Goal: Task Accomplishment & Management: Use online tool/utility

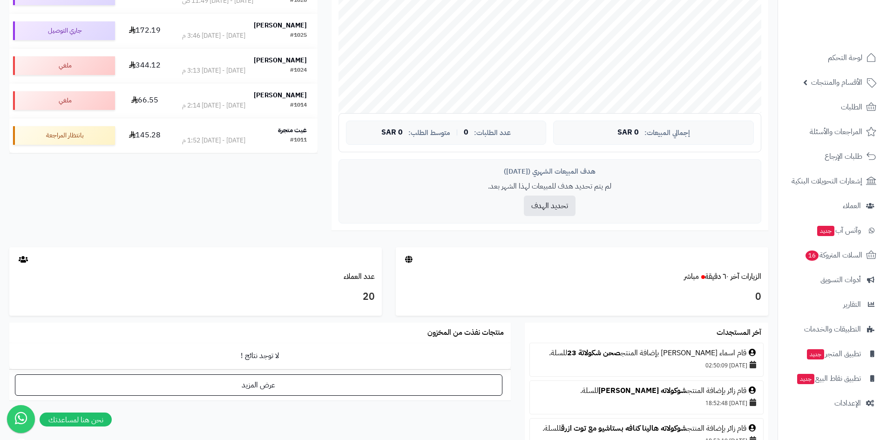
scroll to position [279, 0]
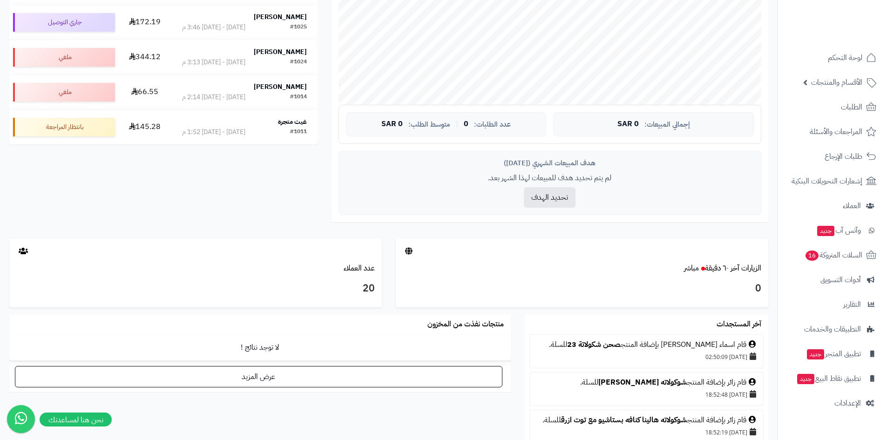
click at [706, 346] on div "قام اسماء [PERSON_NAME] بإضافة المنتج صحن شكولاتة 23 للسلة." at bounding box center [647, 344] width 224 height 11
click at [621, 342] on link "صحن شكولاتة 23" at bounding box center [594, 344] width 54 height 11
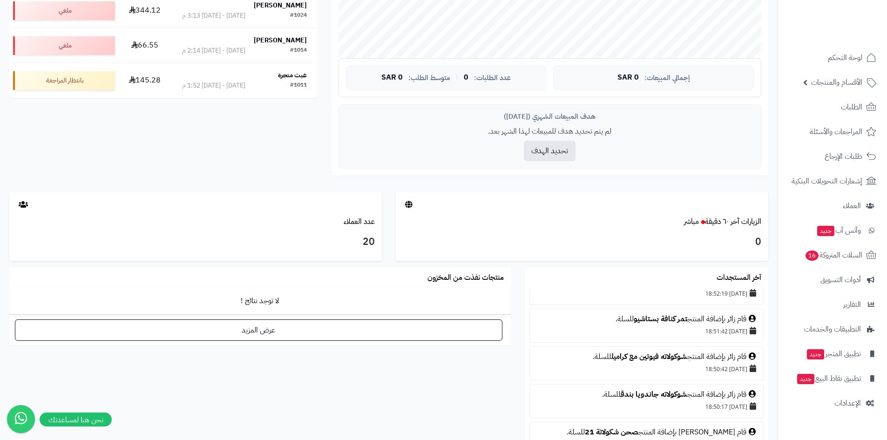
scroll to position [93, 0]
click at [25, 206] on icon at bounding box center [23, 204] width 9 height 7
click at [20, 205] on icon at bounding box center [23, 204] width 9 height 7
click at [734, 224] on link "الزيارات آخر ٦٠ دقيقة مباشر" at bounding box center [722, 221] width 77 height 11
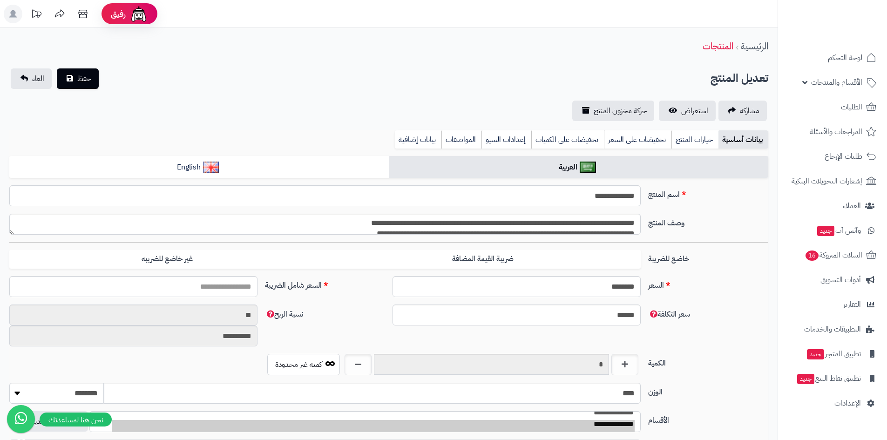
type input "******"
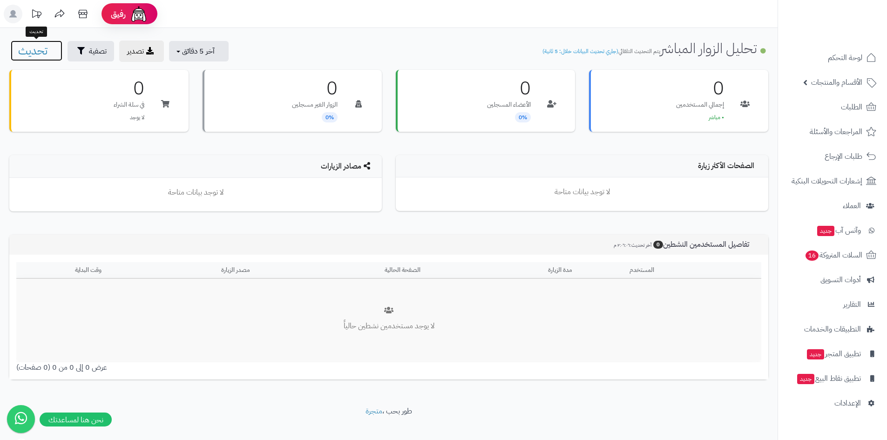
click at [39, 50] on span "تحديث" at bounding box center [32, 50] width 29 height 17
click at [40, 51] on span "تحديث" at bounding box center [32, 50] width 29 height 17
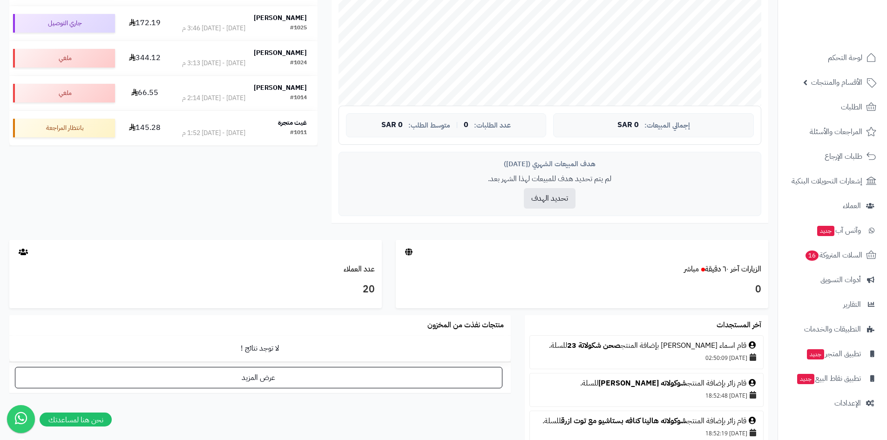
scroll to position [279, 0]
drag, startPoint x: 721, startPoint y: 345, endPoint x: 736, endPoint y: 345, distance: 14.9
click at [722, 345] on div "قام اسماء [PERSON_NAME] بإضافة المنتج صحن شكولاتة 23 للسلة." at bounding box center [647, 344] width 224 height 11
click at [743, 356] on div "[DATE] 02:50:09" at bounding box center [647, 356] width 224 height 13
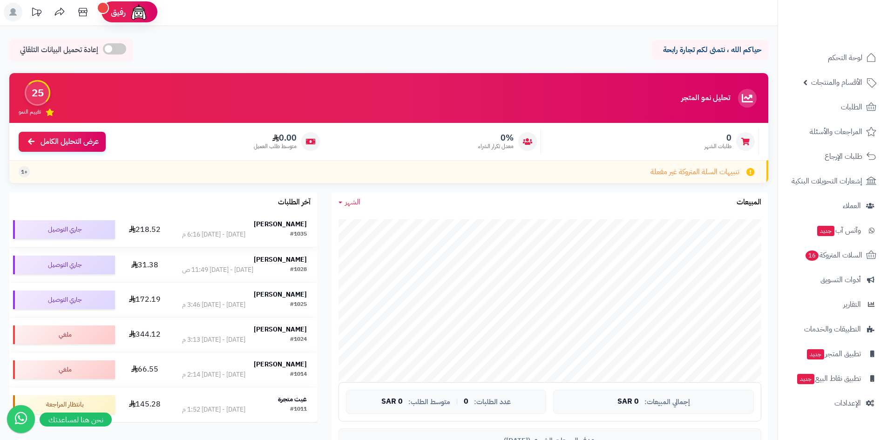
scroll to position [0, 0]
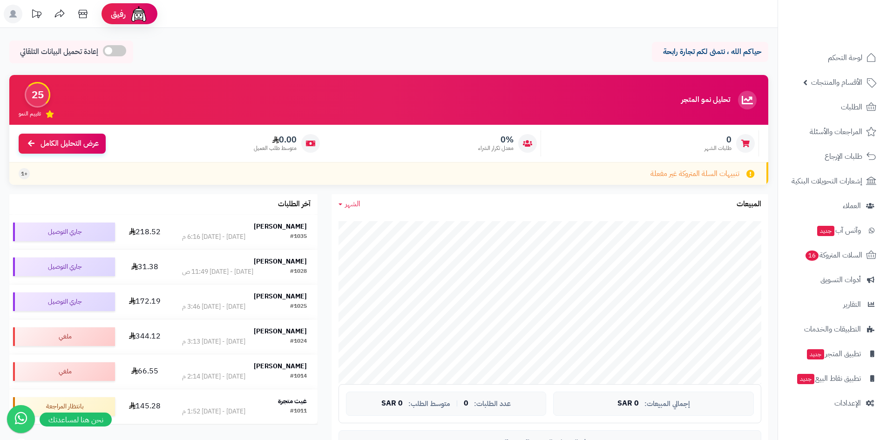
click at [704, 177] on span "تنبيهات السلة المتروكة غير مفعلة" at bounding box center [694, 174] width 89 height 11
click at [845, 230] on span "وآتس آب جديد" at bounding box center [839, 230] width 44 height 13
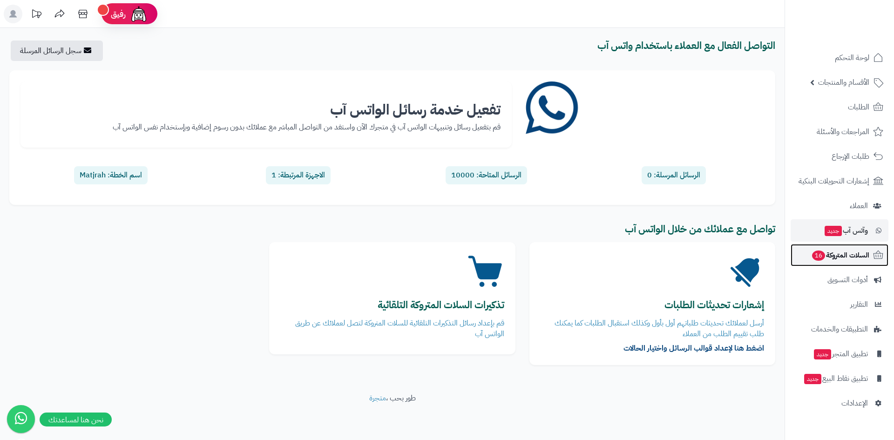
click at [840, 256] on span "السلات المتروكة 16" at bounding box center [840, 255] width 58 height 13
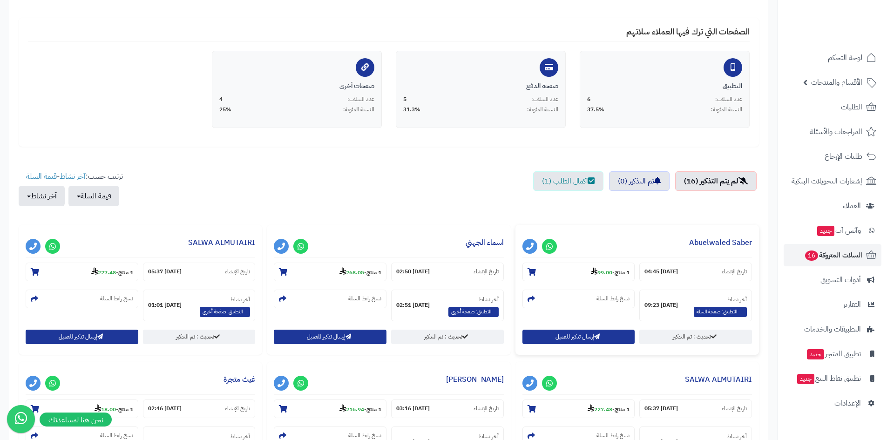
scroll to position [186, 0]
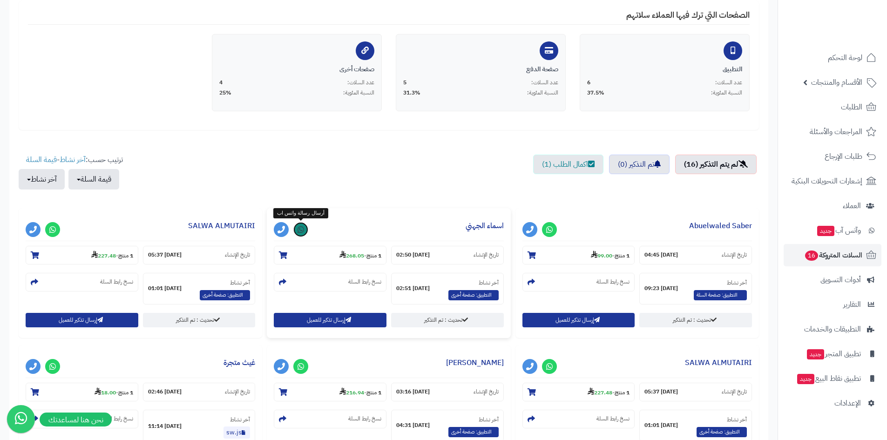
click at [302, 230] on icon at bounding box center [301, 229] width 7 height 7
click at [593, 322] on button "إرسال تذكير للعميل" at bounding box center [578, 319] width 113 height 14
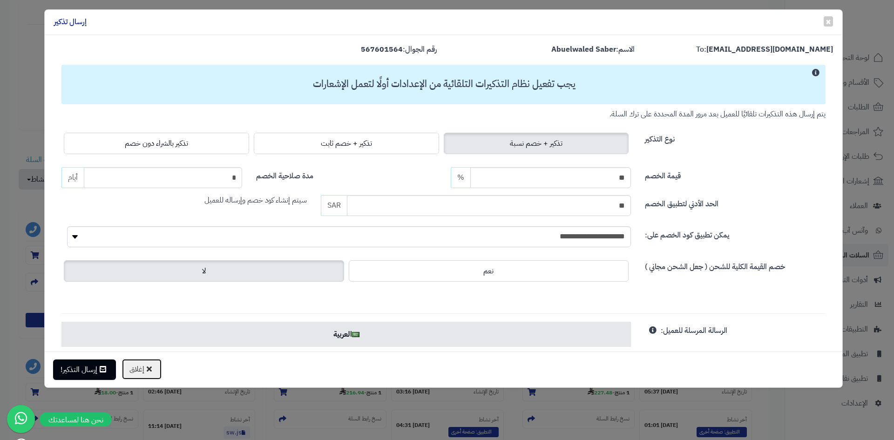
click at [137, 369] on button "إغلاق" at bounding box center [142, 369] width 41 height 21
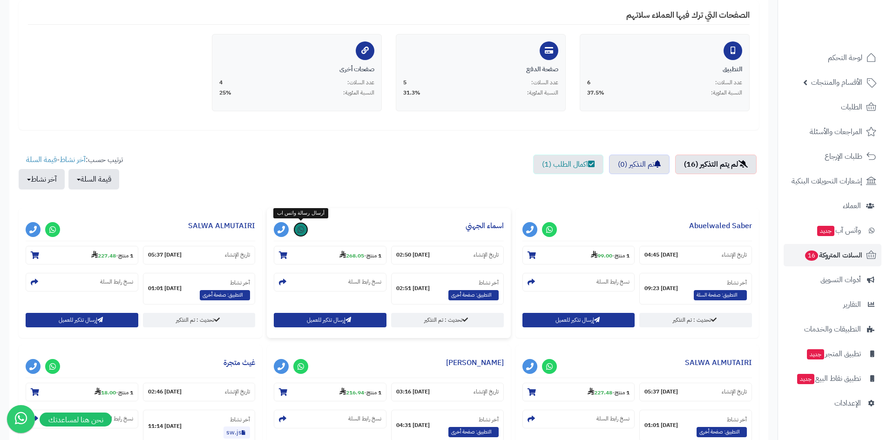
click at [302, 230] on icon at bounding box center [301, 229] width 7 height 7
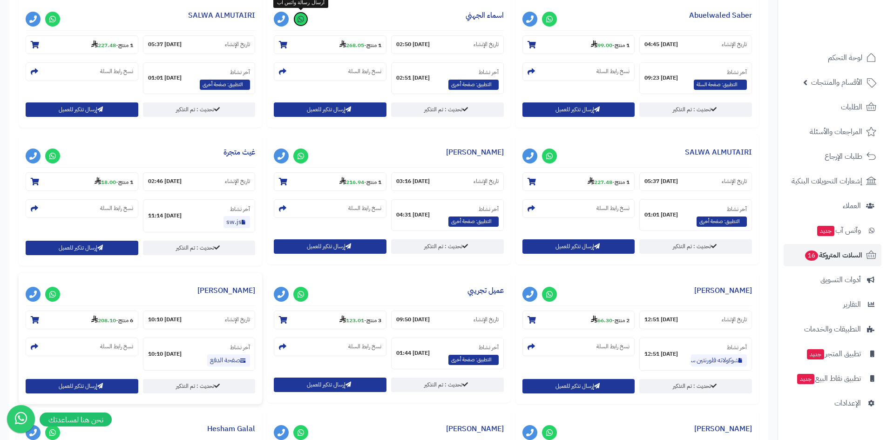
scroll to position [380, 0]
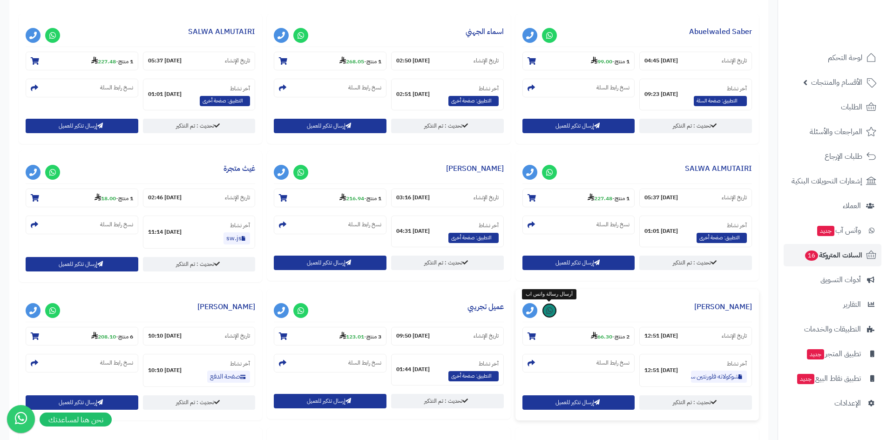
click at [550, 311] on icon at bounding box center [549, 310] width 7 height 7
click at [550, 170] on icon at bounding box center [549, 172] width 7 height 7
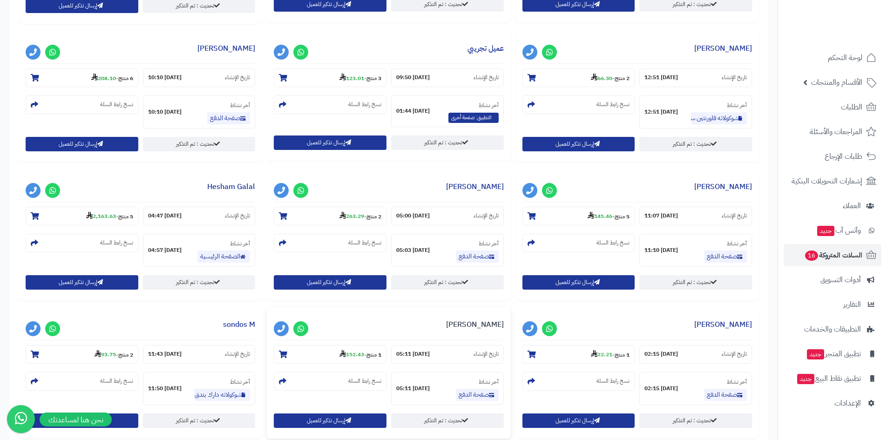
scroll to position [753, 0]
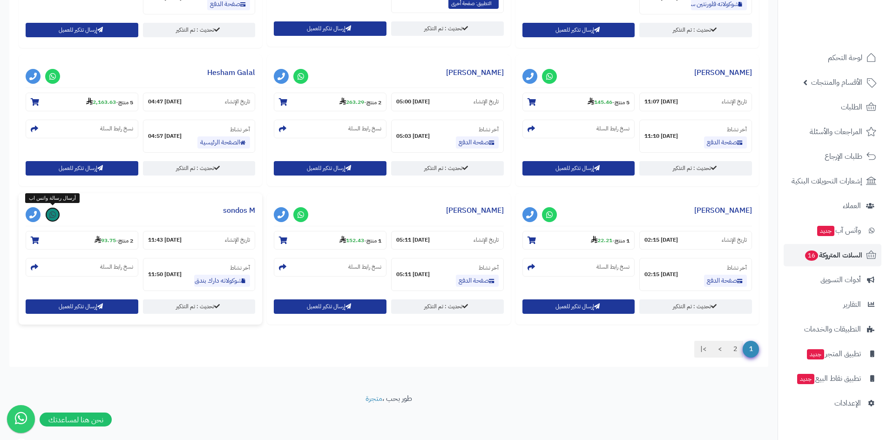
click at [51, 220] on link at bounding box center [52, 214] width 15 height 15
click at [54, 73] on icon at bounding box center [52, 76] width 7 height 7
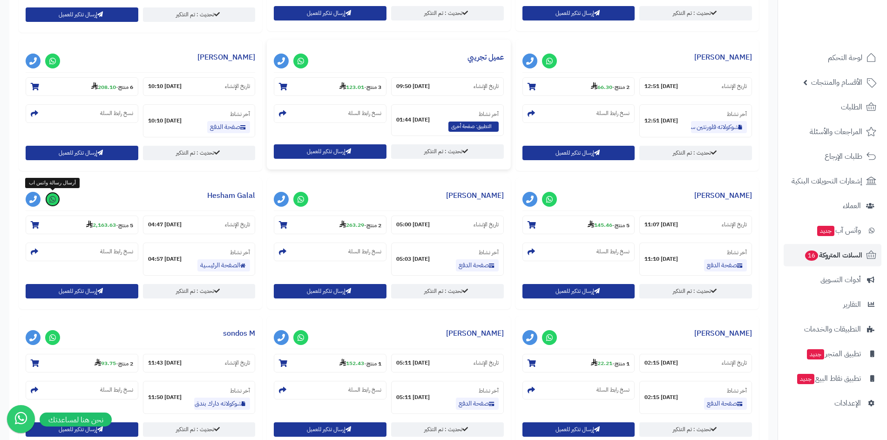
scroll to position [613, 0]
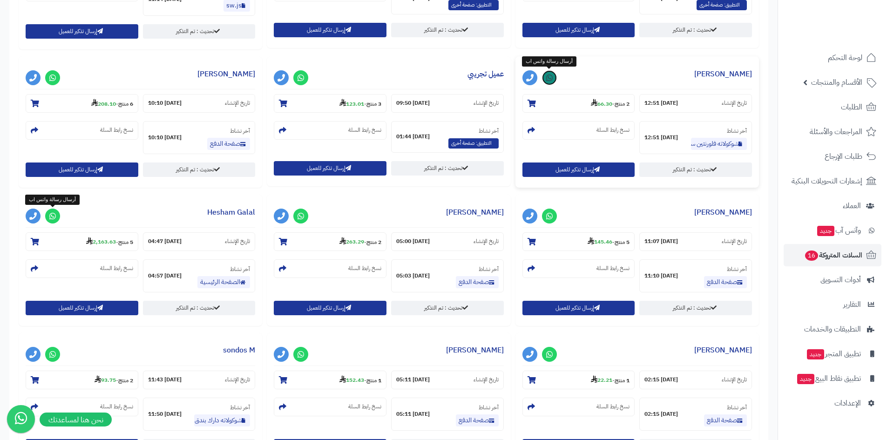
click at [551, 78] on icon at bounding box center [549, 77] width 7 height 7
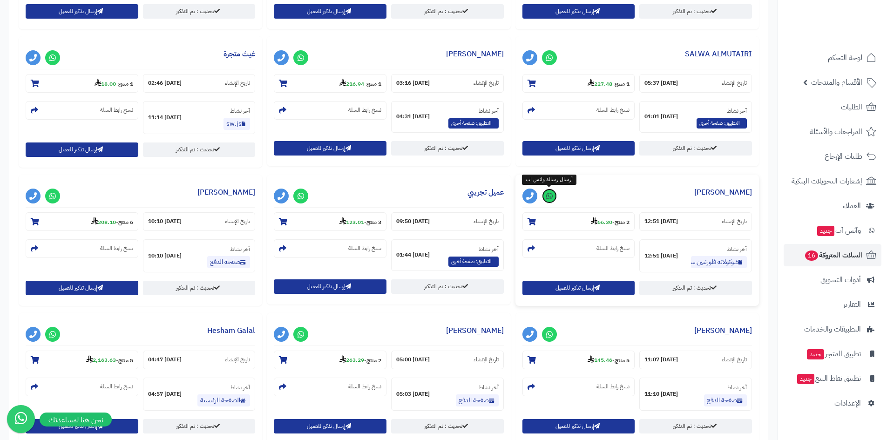
scroll to position [474, 0]
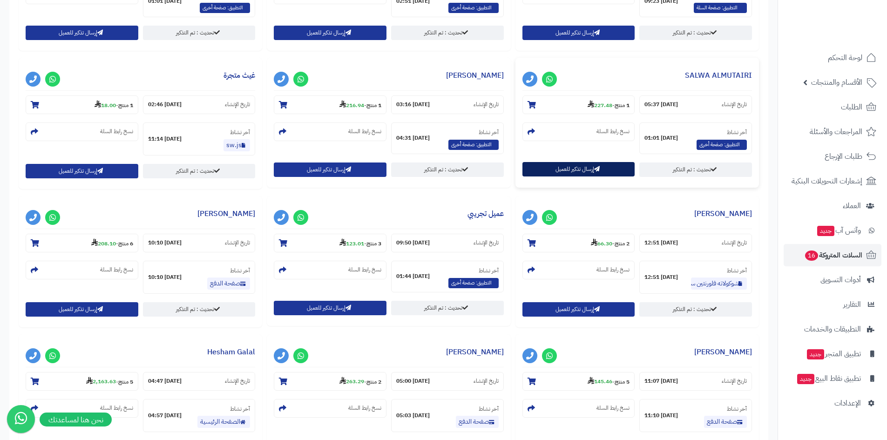
click at [604, 170] on button "إرسال تذكير للعميل" at bounding box center [578, 169] width 113 height 14
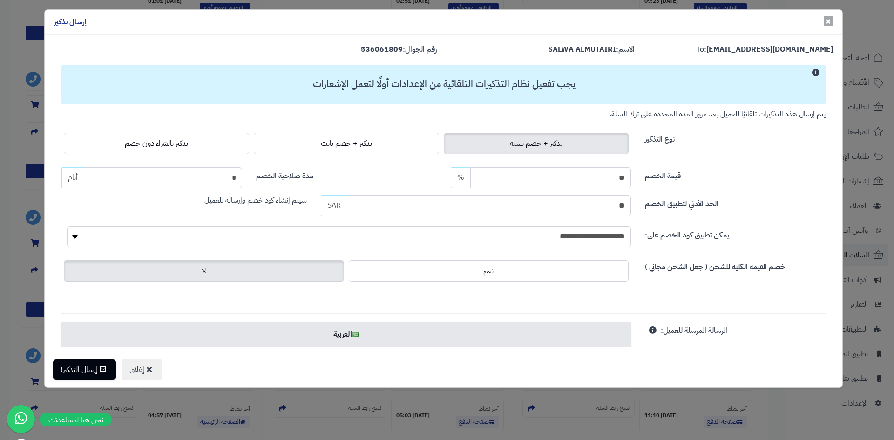
click at [830, 21] on span "×" at bounding box center [829, 21] width 6 height 14
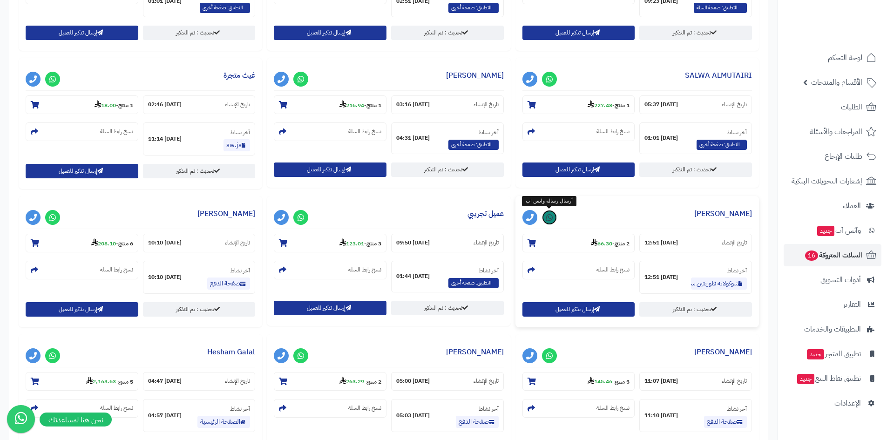
click at [551, 217] on icon at bounding box center [549, 217] width 7 height 7
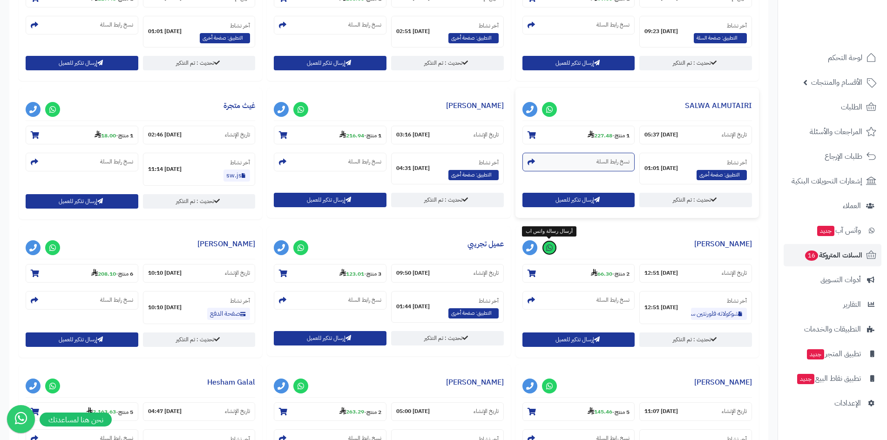
scroll to position [427, 0]
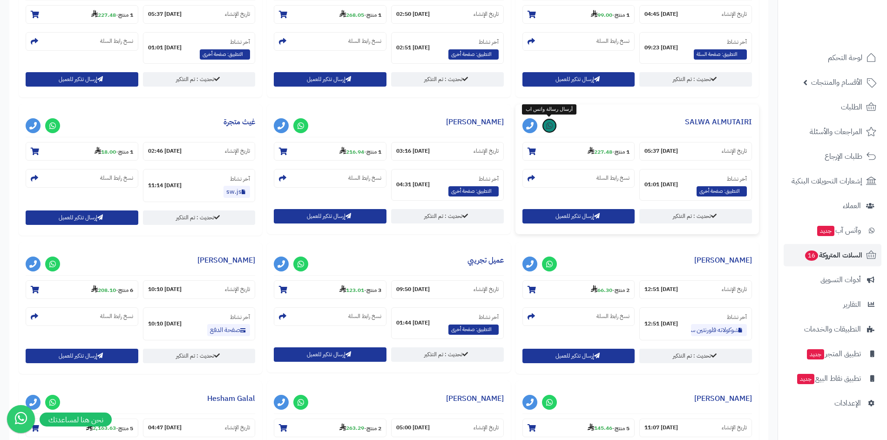
click at [548, 122] on icon at bounding box center [549, 125] width 7 height 7
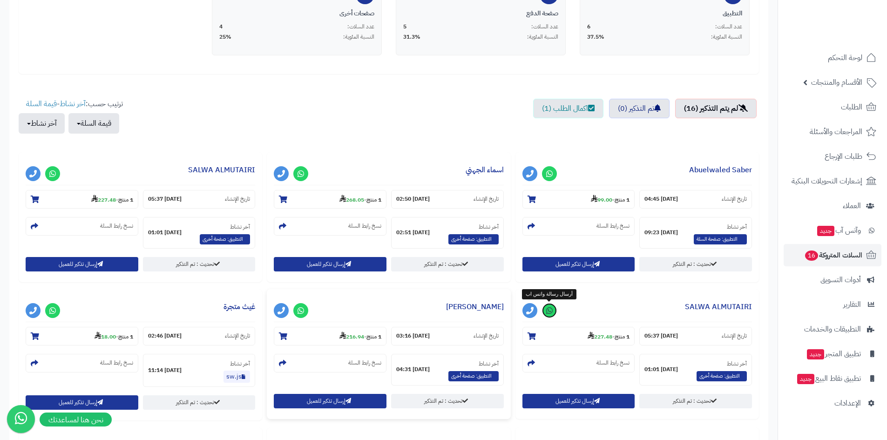
scroll to position [241, 0]
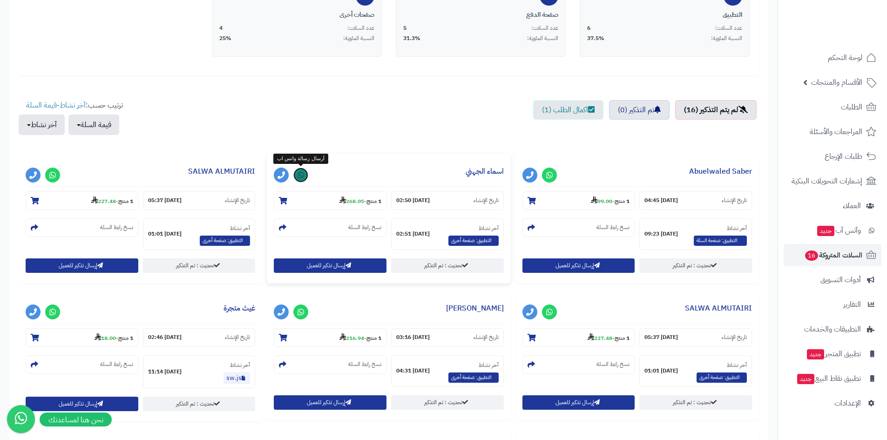
click at [302, 173] on icon at bounding box center [301, 174] width 7 height 7
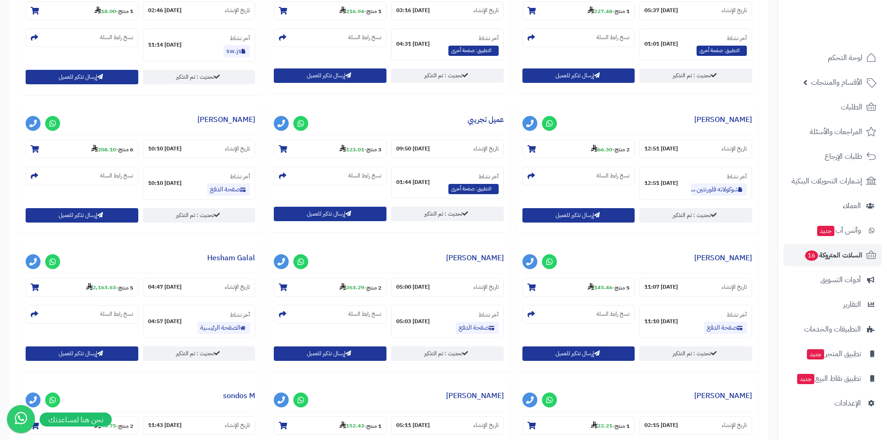
scroll to position [567, 0]
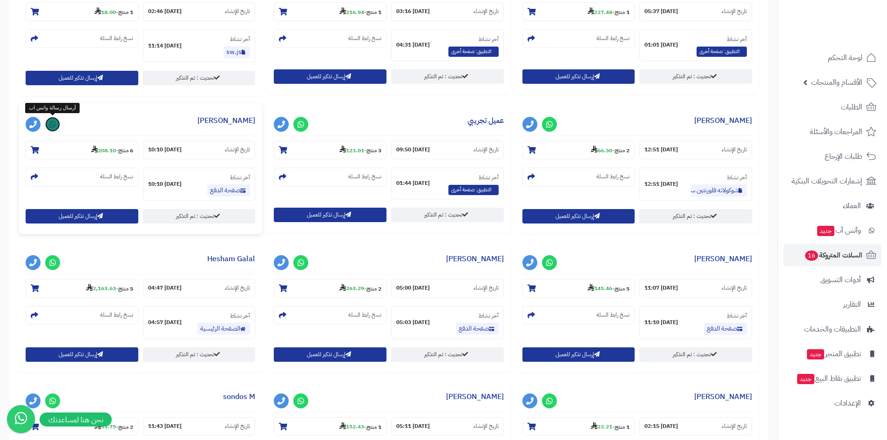
click at [54, 128] on icon at bounding box center [52, 124] width 7 height 7
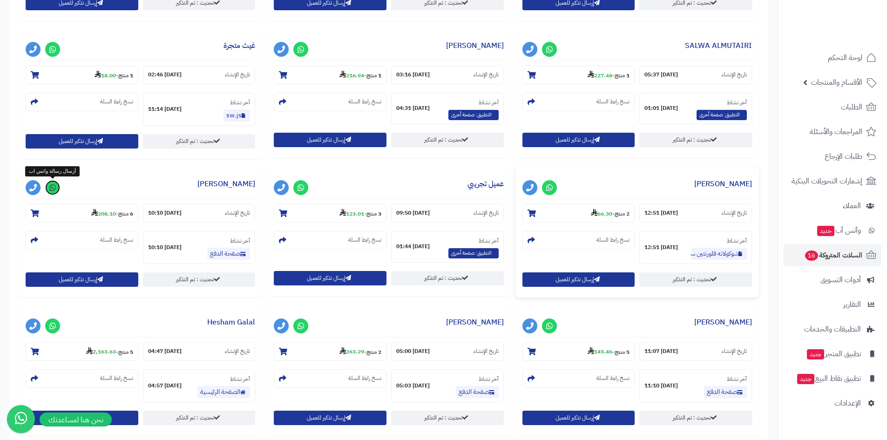
scroll to position [520, 0]
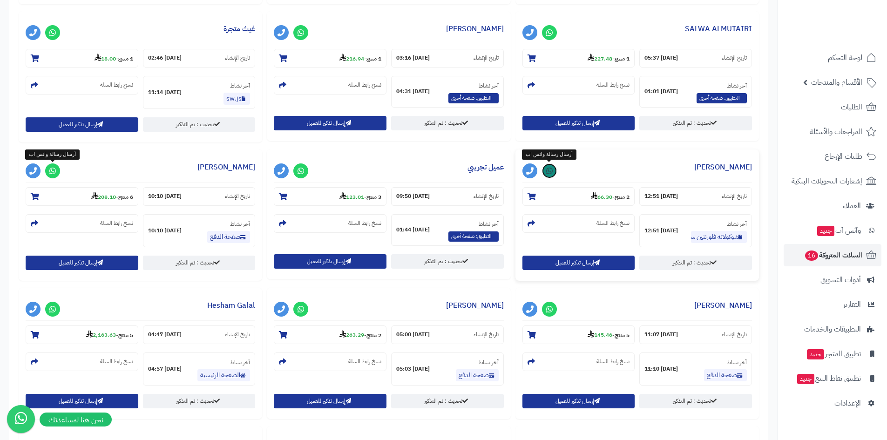
click at [549, 172] on icon at bounding box center [549, 170] width 7 height 7
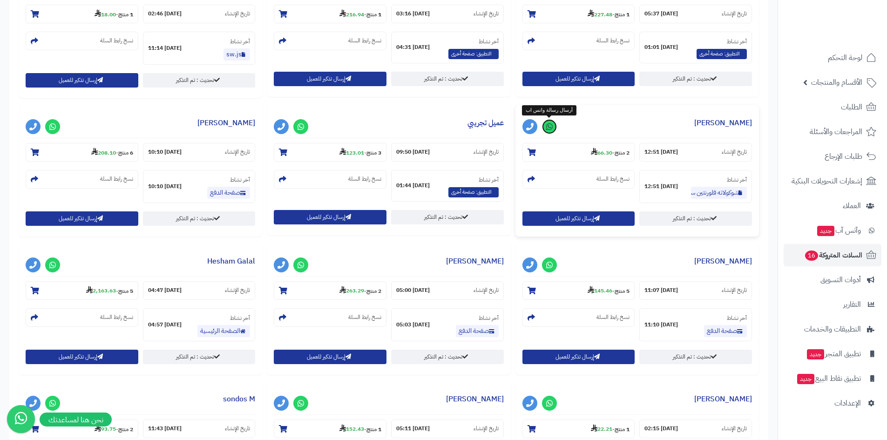
scroll to position [567, 0]
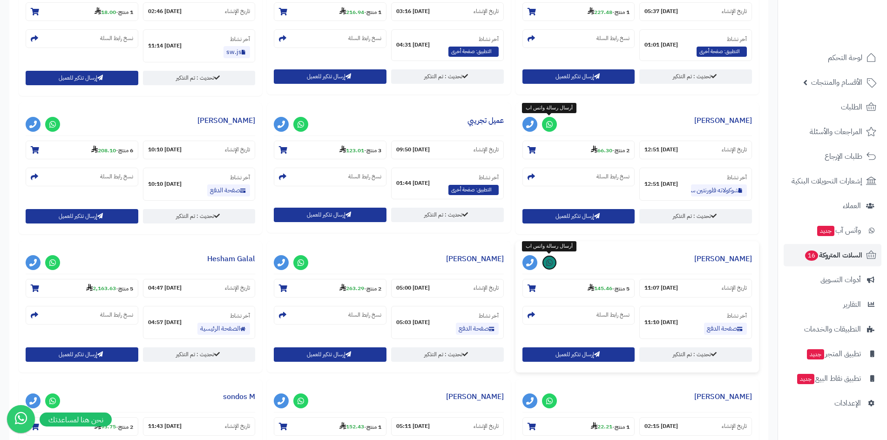
click at [552, 261] on icon at bounding box center [549, 262] width 7 height 7
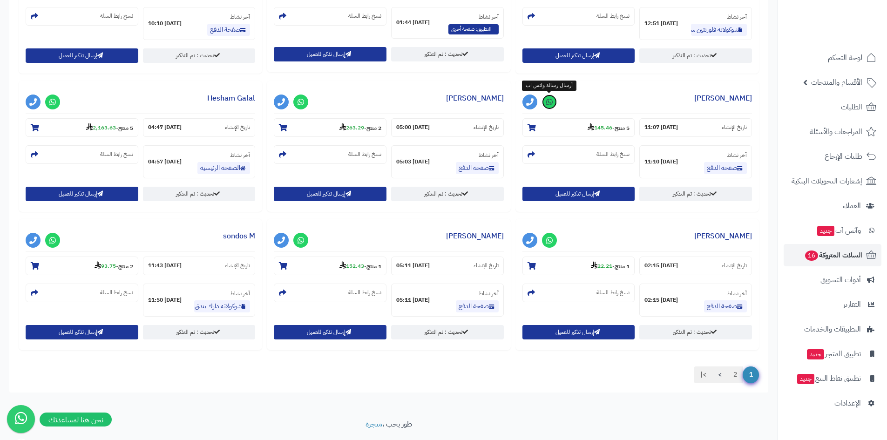
scroll to position [753, 0]
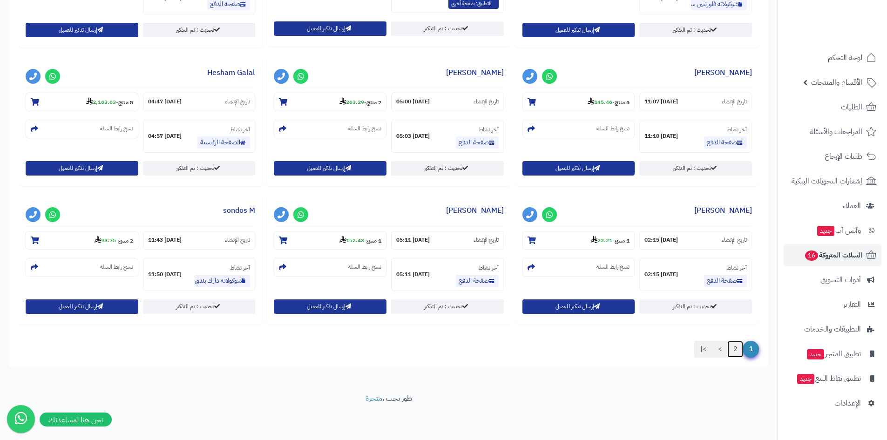
click at [738, 351] on link "2" at bounding box center [735, 349] width 16 height 17
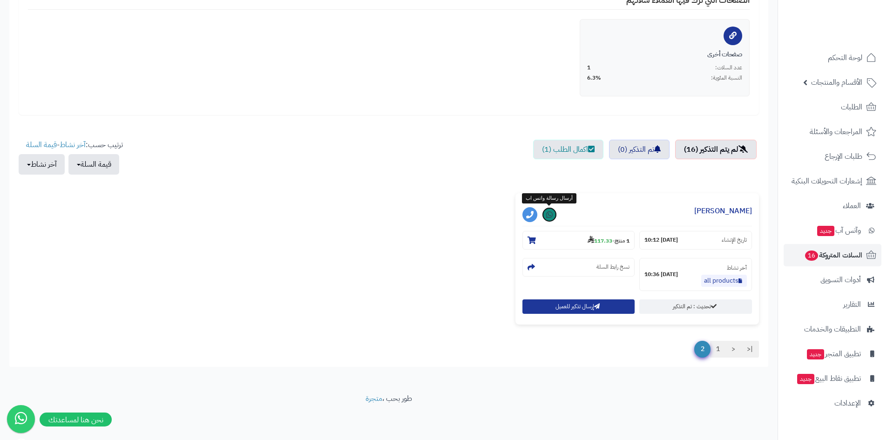
click at [555, 213] on link at bounding box center [549, 214] width 15 height 15
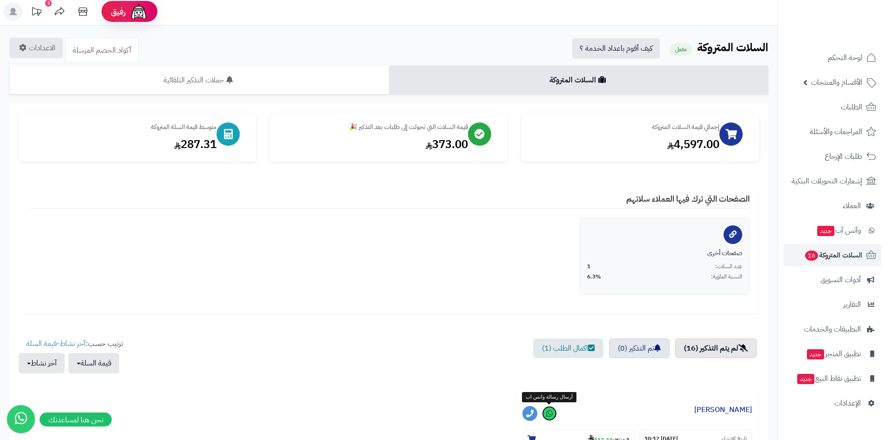
scroll to position [0, 0]
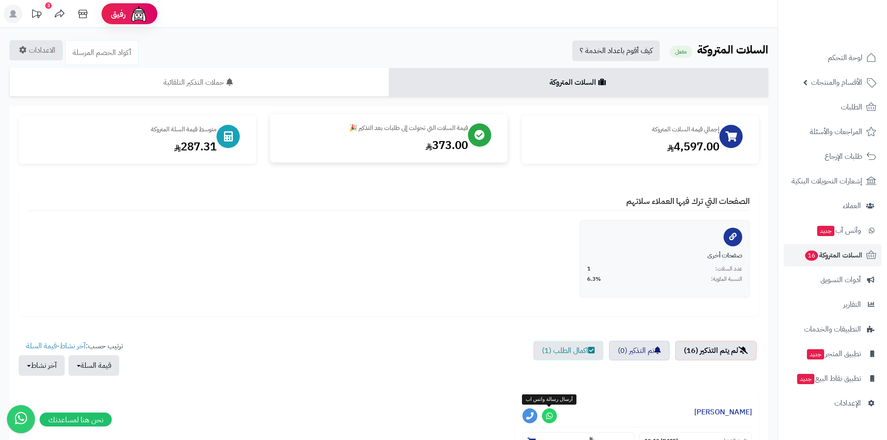
click at [442, 131] on div "قيمة السلات التي تحولت إلى طلبات بعد التذكير 🎉" at bounding box center [373, 127] width 189 height 9
click at [490, 134] on div at bounding box center [479, 134] width 23 height 23
click at [485, 134] on div at bounding box center [479, 134] width 23 height 23
click at [228, 136] on icon at bounding box center [228, 135] width 9 height 10
click at [481, 142] on div at bounding box center [479, 134] width 23 height 23
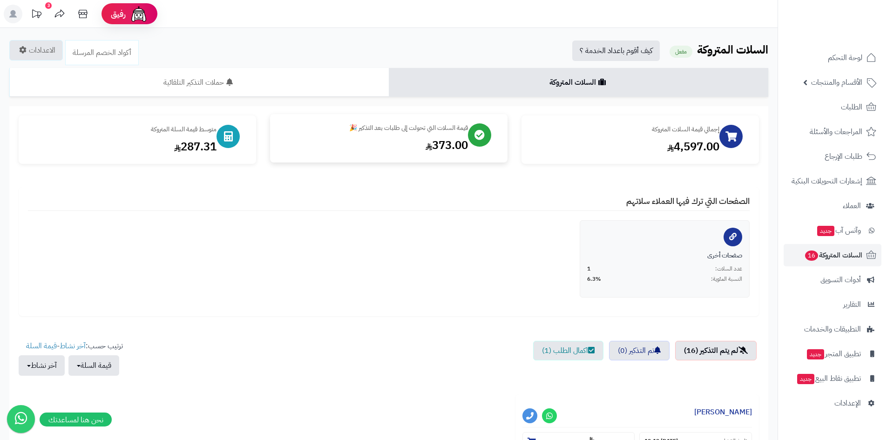
click at [480, 142] on div at bounding box center [479, 134] width 23 height 23
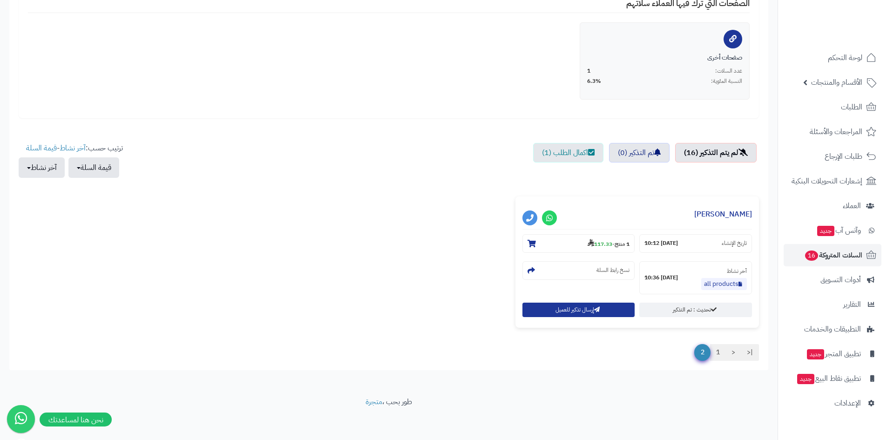
scroll to position [201, 0]
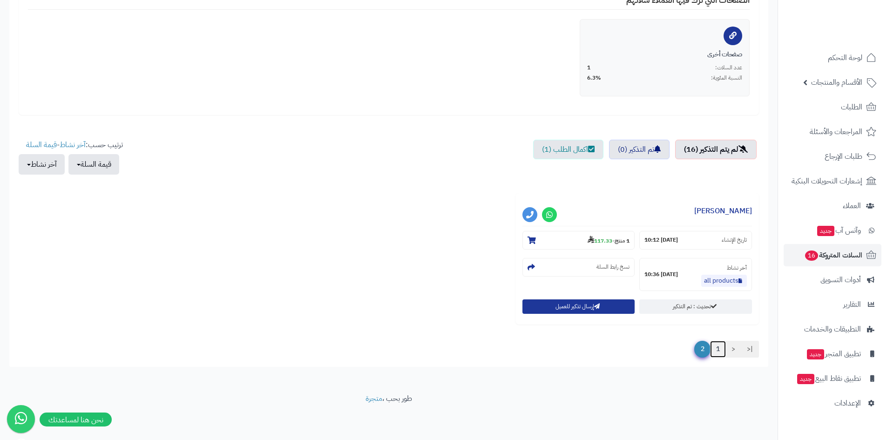
click at [716, 349] on link "1" at bounding box center [718, 349] width 16 height 17
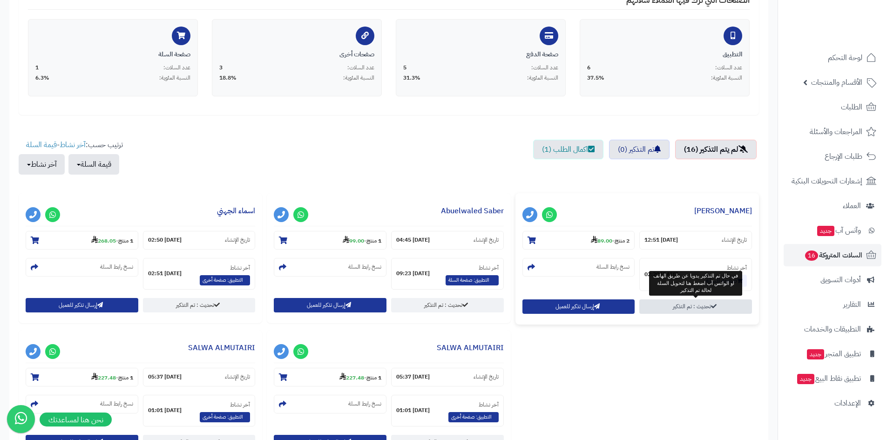
click at [686, 309] on link "تحديث : تم التذكير" at bounding box center [695, 306] width 113 height 14
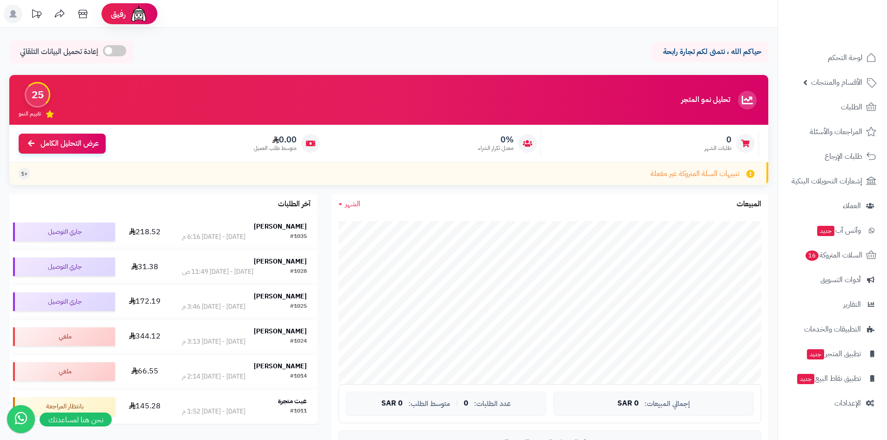
click at [282, 140] on span "0.00" at bounding box center [275, 140] width 43 height 10
click at [505, 138] on span "0%" at bounding box center [495, 140] width 35 height 10
click at [720, 136] on span "0" at bounding box center [717, 140] width 27 height 10
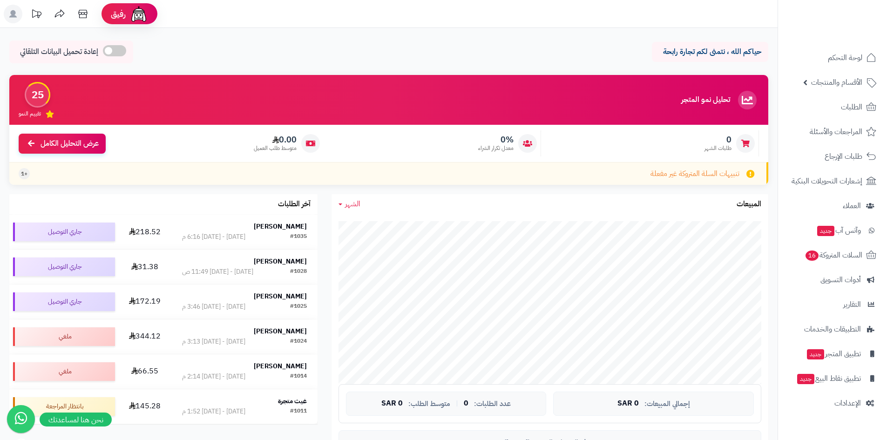
click at [720, 136] on span "0" at bounding box center [717, 140] width 27 height 10
click at [721, 140] on span "0" at bounding box center [717, 140] width 27 height 10
click at [719, 146] on span "طلبات الشهر" at bounding box center [717, 148] width 27 height 8
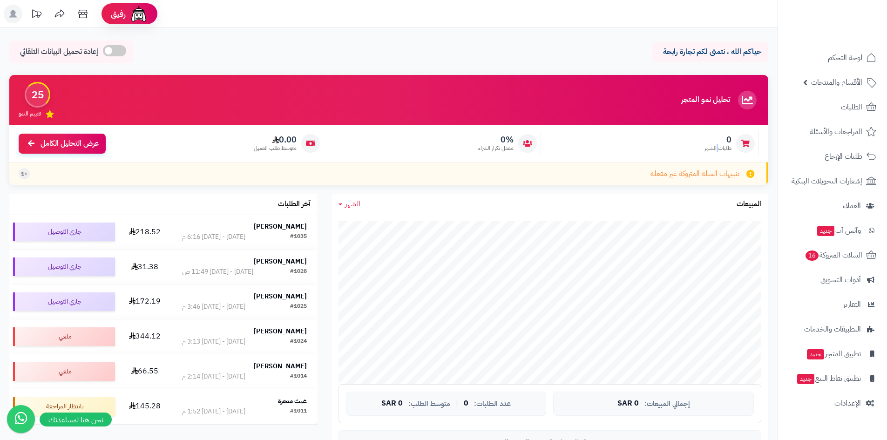
click at [719, 146] on span "طلبات الشهر" at bounding box center [717, 148] width 27 height 8
click at [406, 175] on div "تنبيهات السلة المتروكة غير مفعلة +1" at bounding box center [388, 173] width 759 height 23
click at [507, 147] on span "معدل تكرار الشراء" at bounding box center [495, 148] width 35 height 8
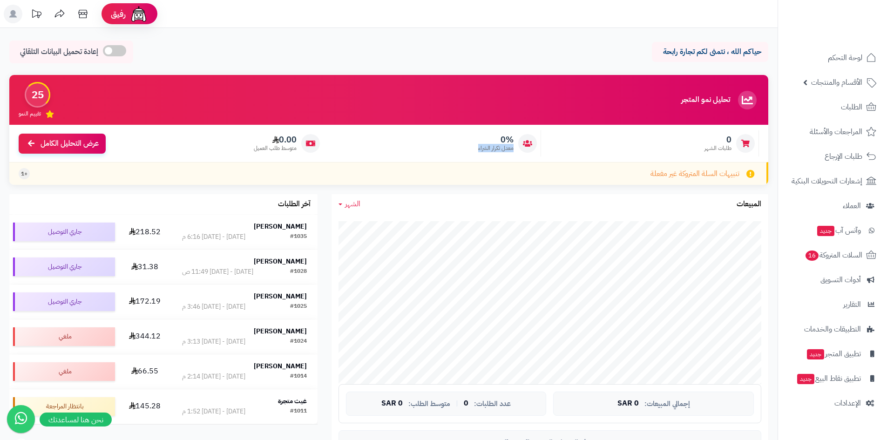
click at [507, 147] on span "معدل تكرار الشراء" at bounding box center [495, 148] width 35 height 8
click at [680, 176] on span "تنبيهات السلة المتروكة غير مفعلة" at bounding box center [694, 174] width 89 height 11
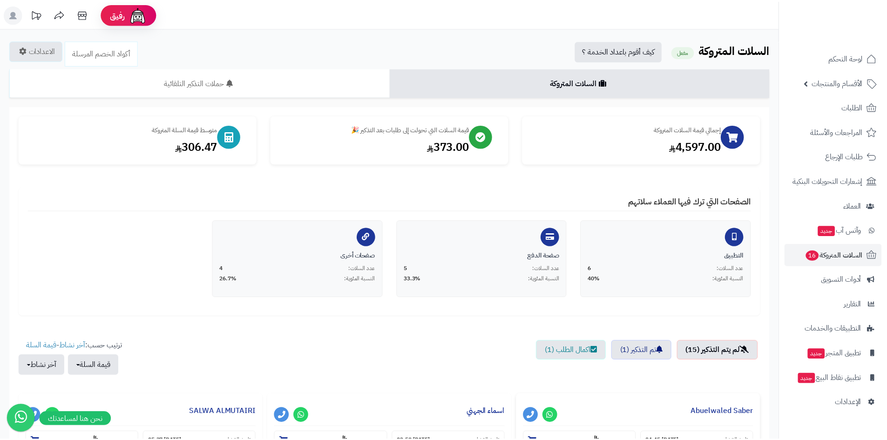
scroll to position [201, 0]
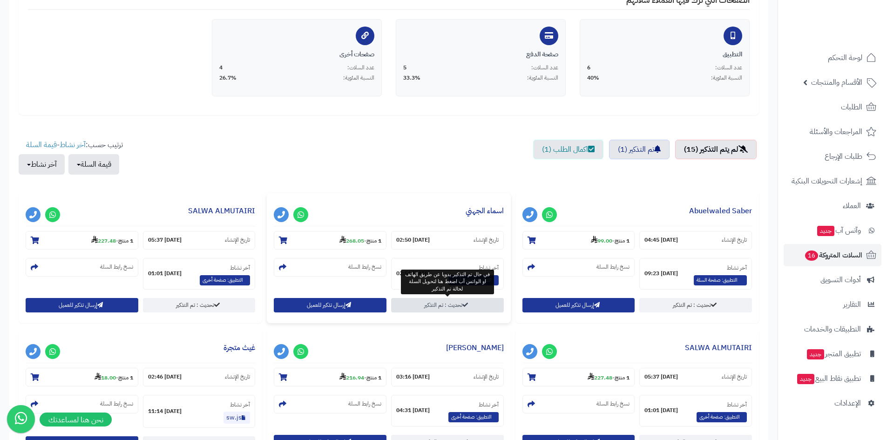
click at [427, 307] on link "تحديث : تم التذكير" at bounding box center [447, 305] width 113 height 14
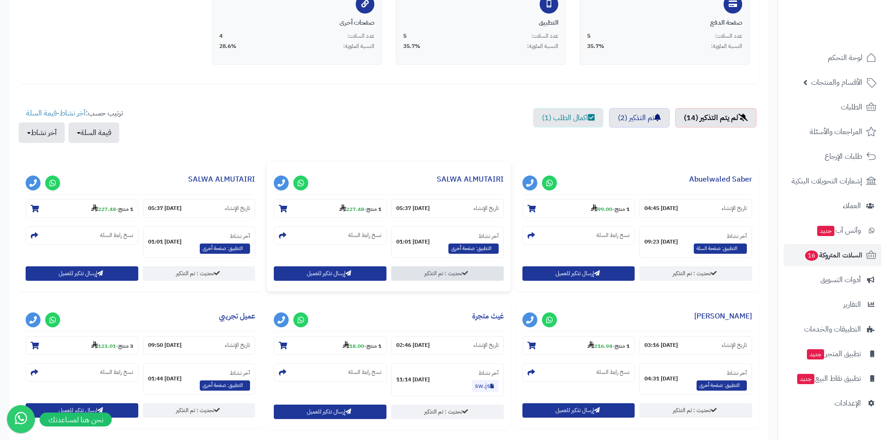
scroll to position [279, 0]
